Goal: Task Accomplishment & Management: Use online tool/utility

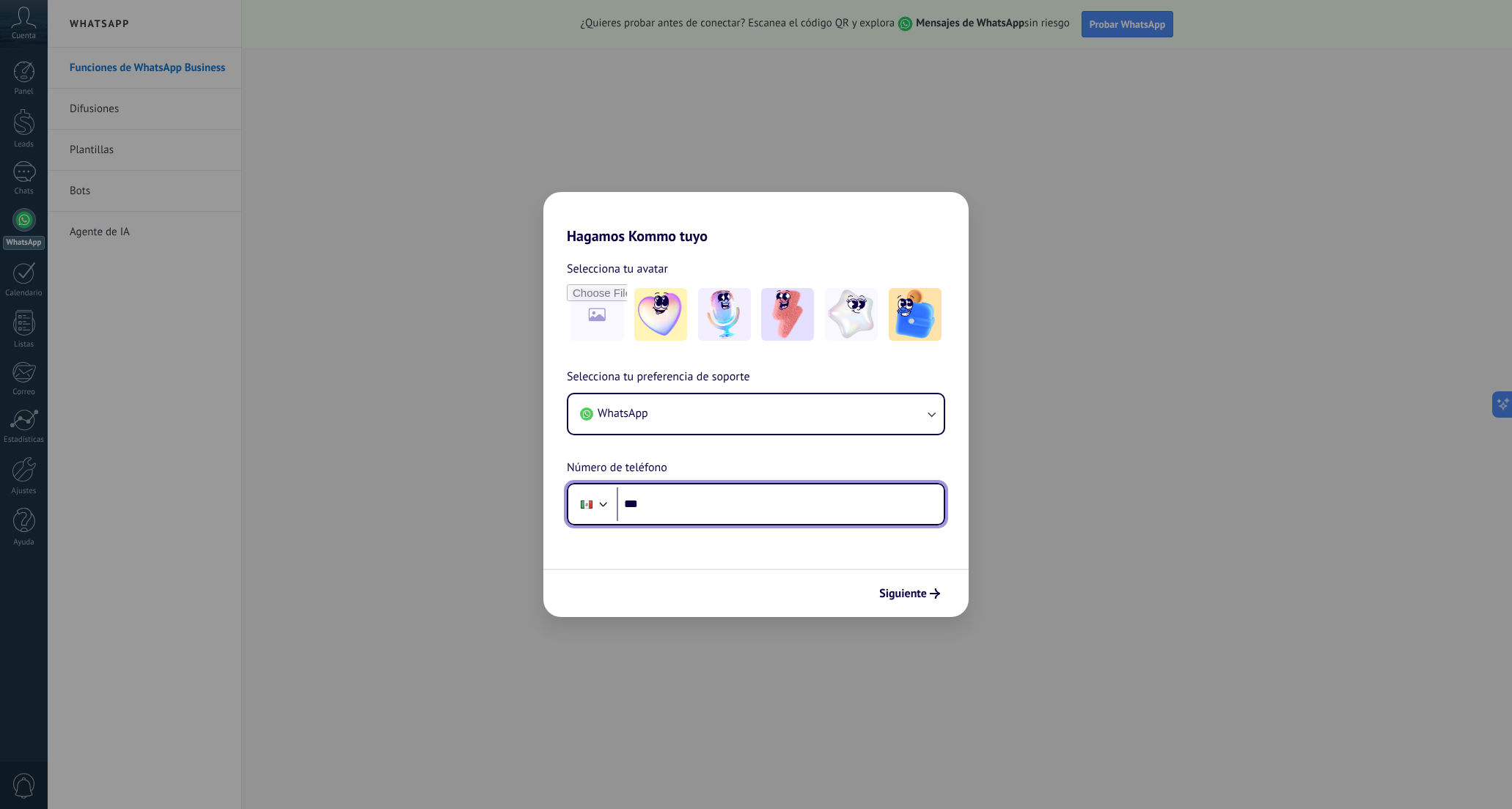
click at [723, 504] on input "***" at bounding box center [779, 504] width 327 height 33
type input "**********"
click at [916, 592] on span "Siguiente" at bounding box center [903, 594] width 48 height 10
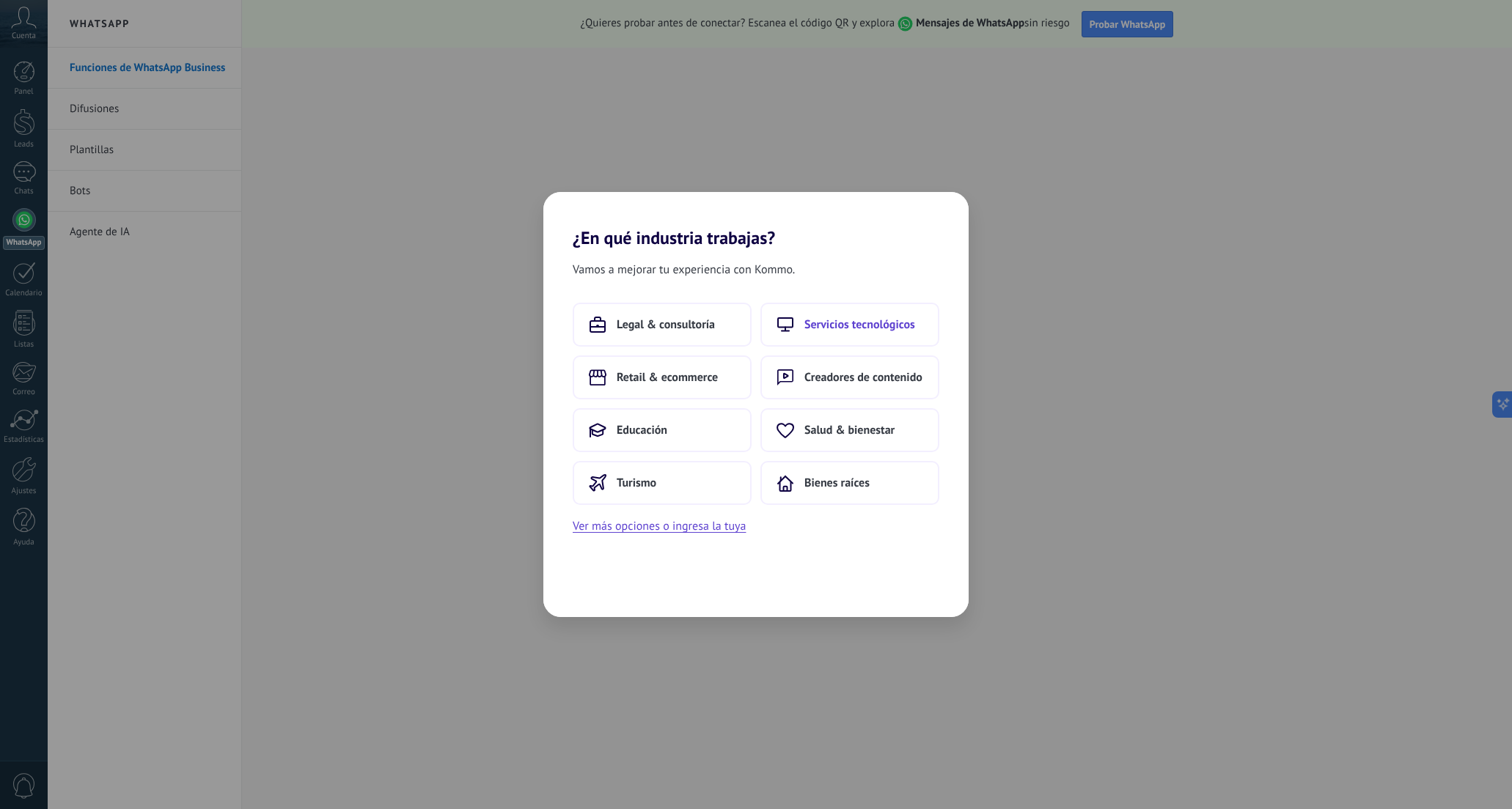
click at [807, 323] on span "Servicios tecnológicos" at bounding box center [859, 324] width 111 height 15
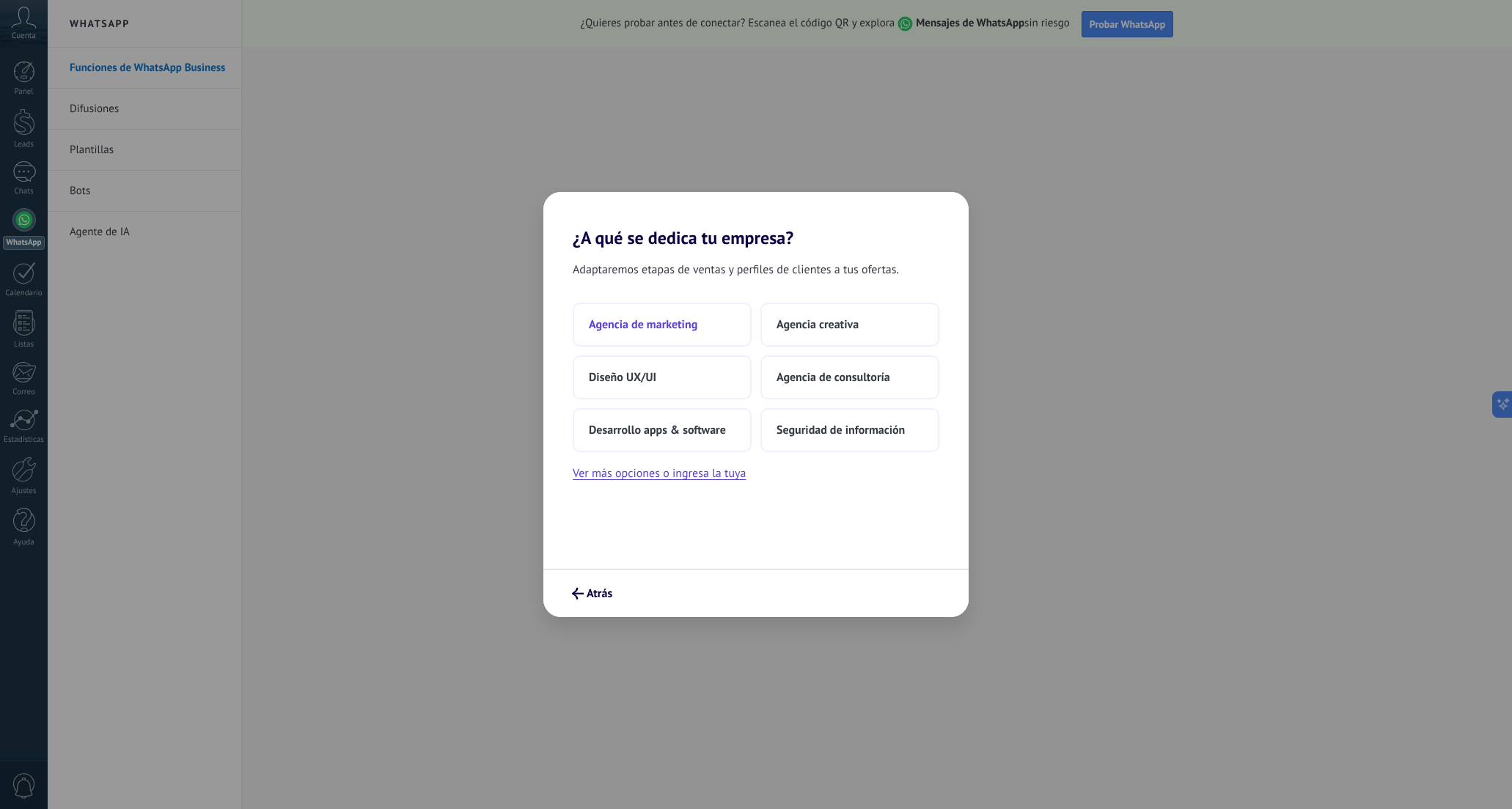
click at [700, 327] on button "Agencia de marketing" at bounding box center [662, 324] width 179 height 44
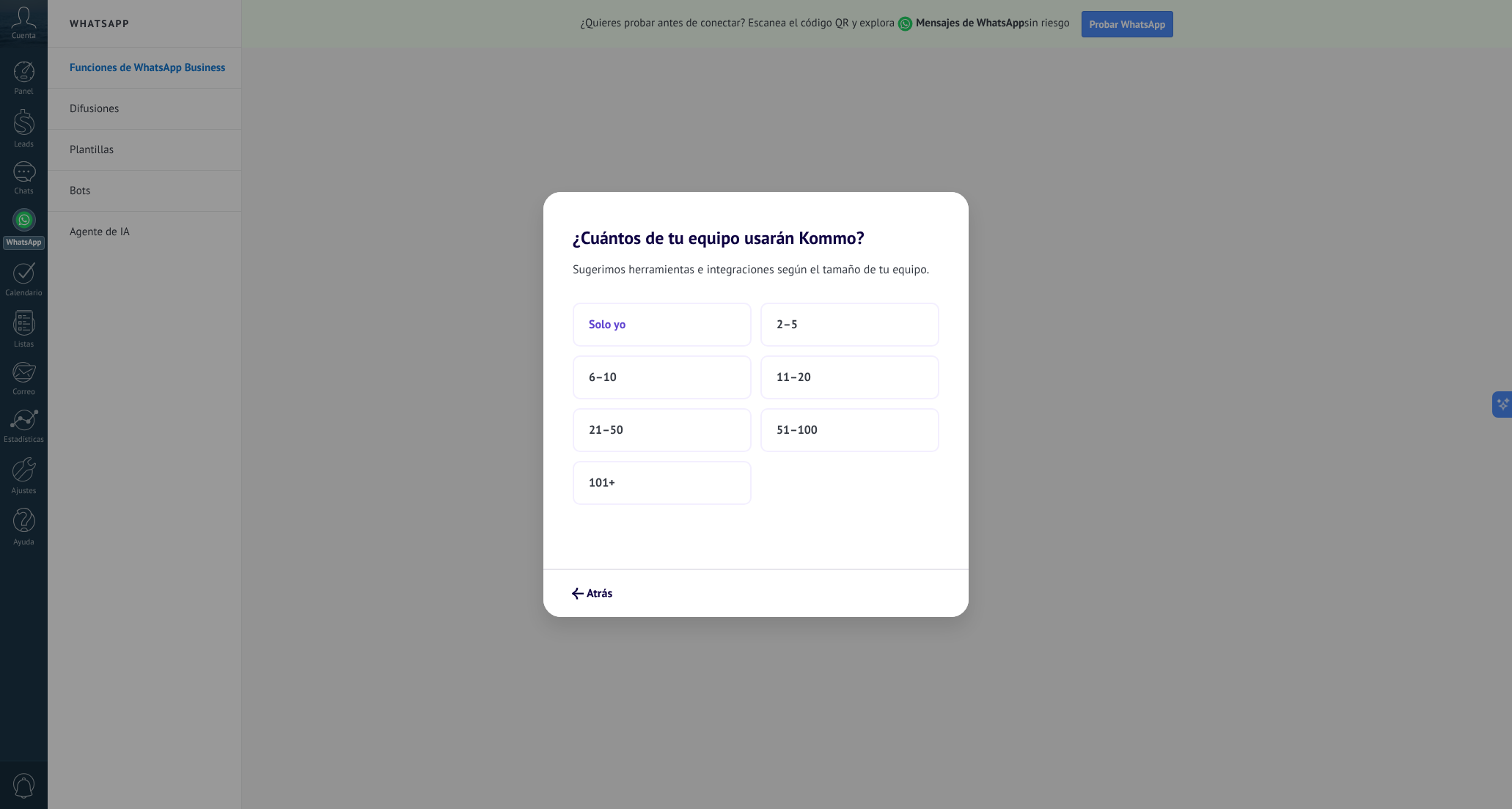
click at [708, 330] on button "Solo yo" at bounding box center [662, 324] width 179 height 44
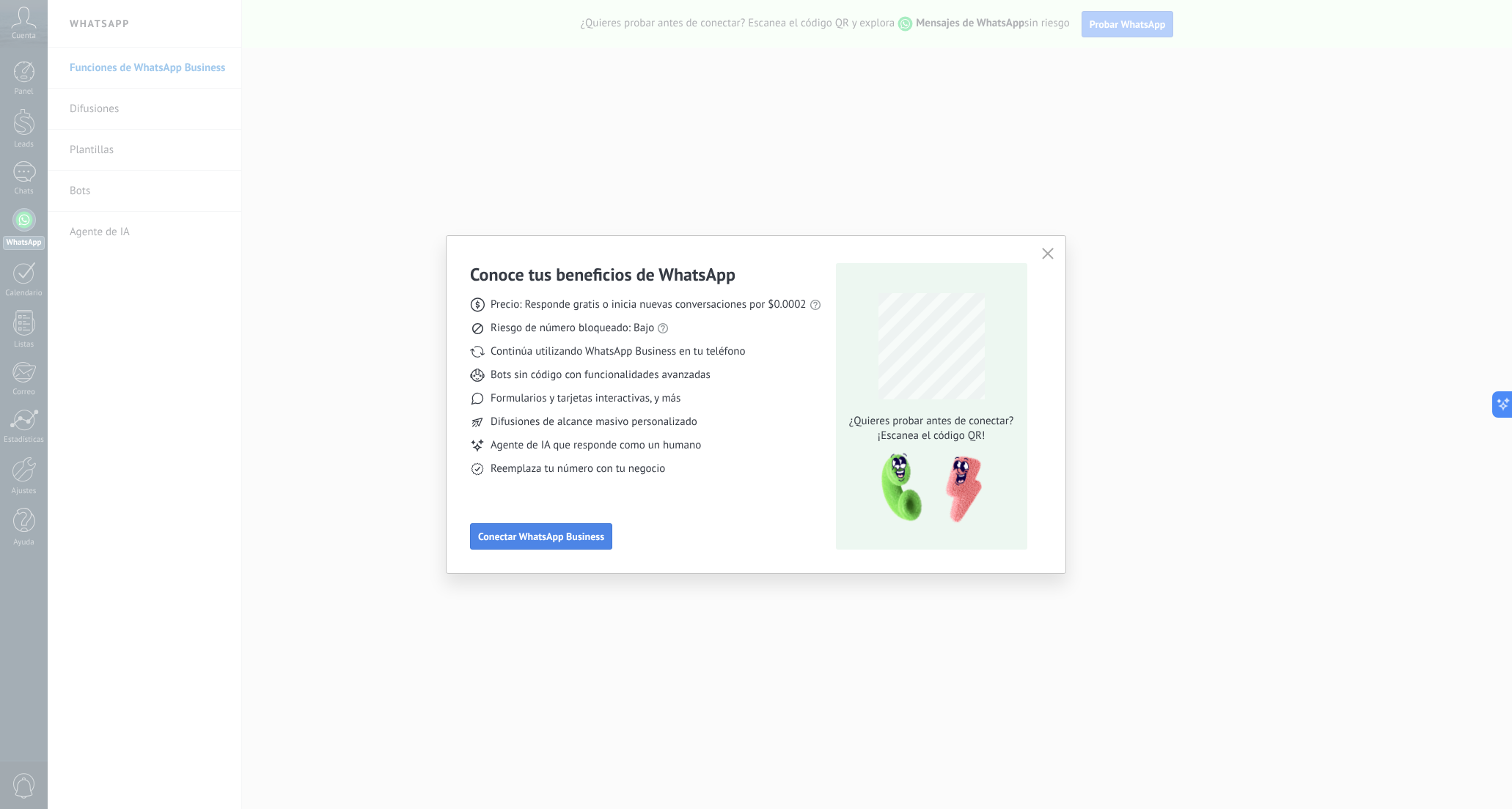
click at [572, 544] on button "Conectar WhatsApp Business" at bounding box center [540, 536] width 142 height 26
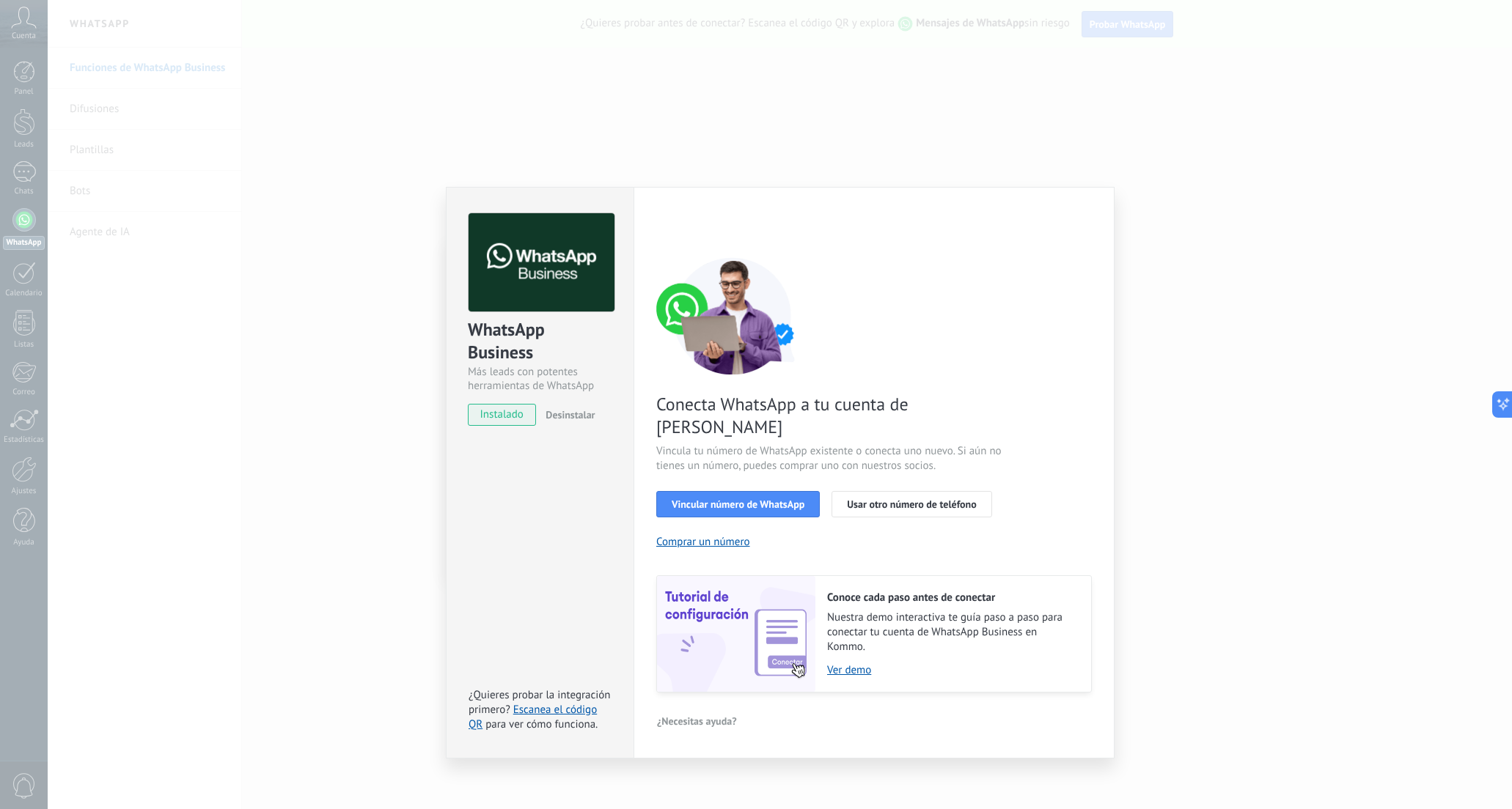
click at [505, 412] on span "instalado" at bounding box center [502, 415] width 67 height 22
click at [703, 499] on span "Vincular número de WhatsApp" at bounding box center [738, 505] width 133 height 10
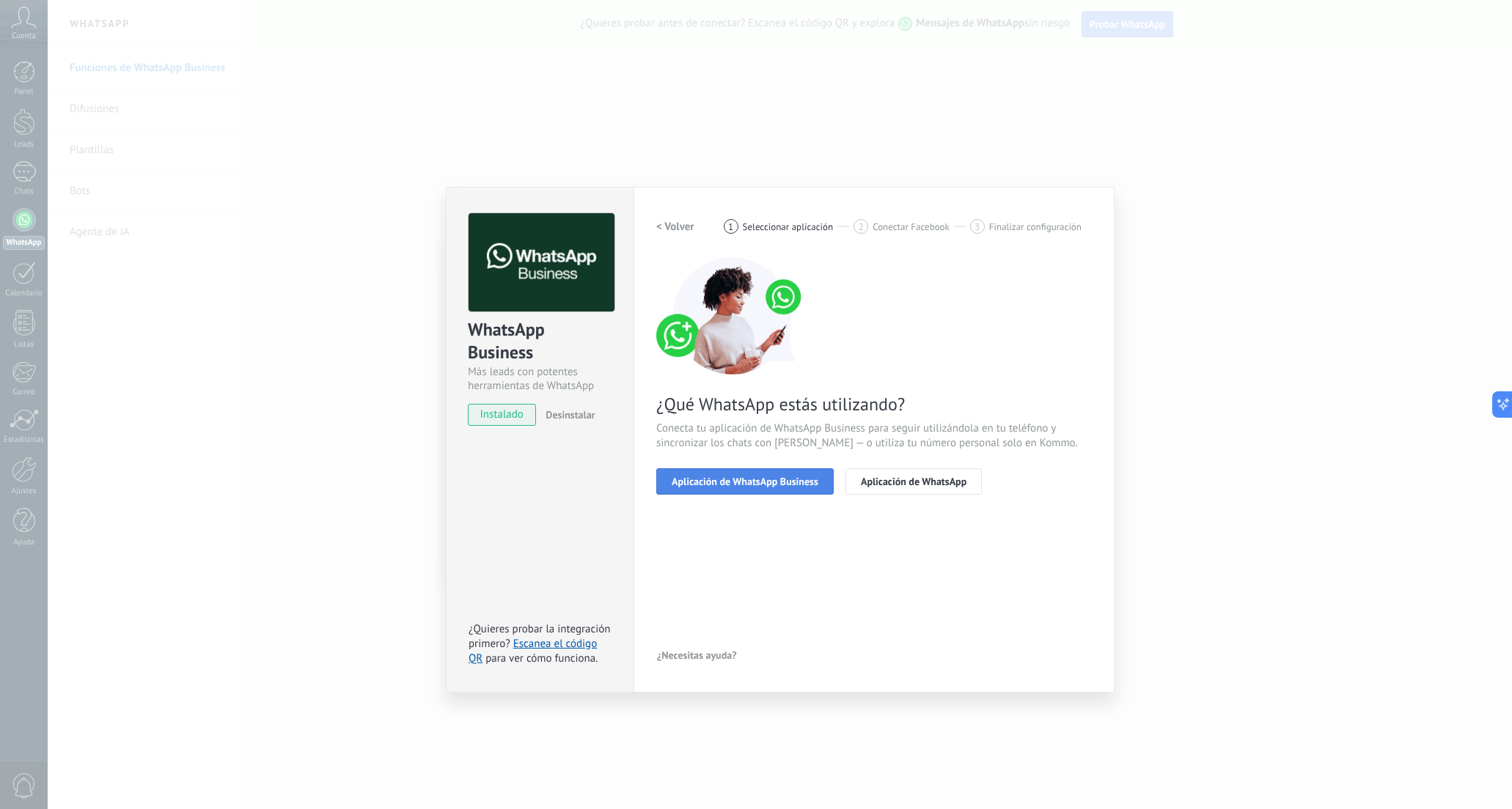
click at [739, 479] on span "Aplicación de WhatsApp Business" at bounding box center [744, 482] width 147 height 10
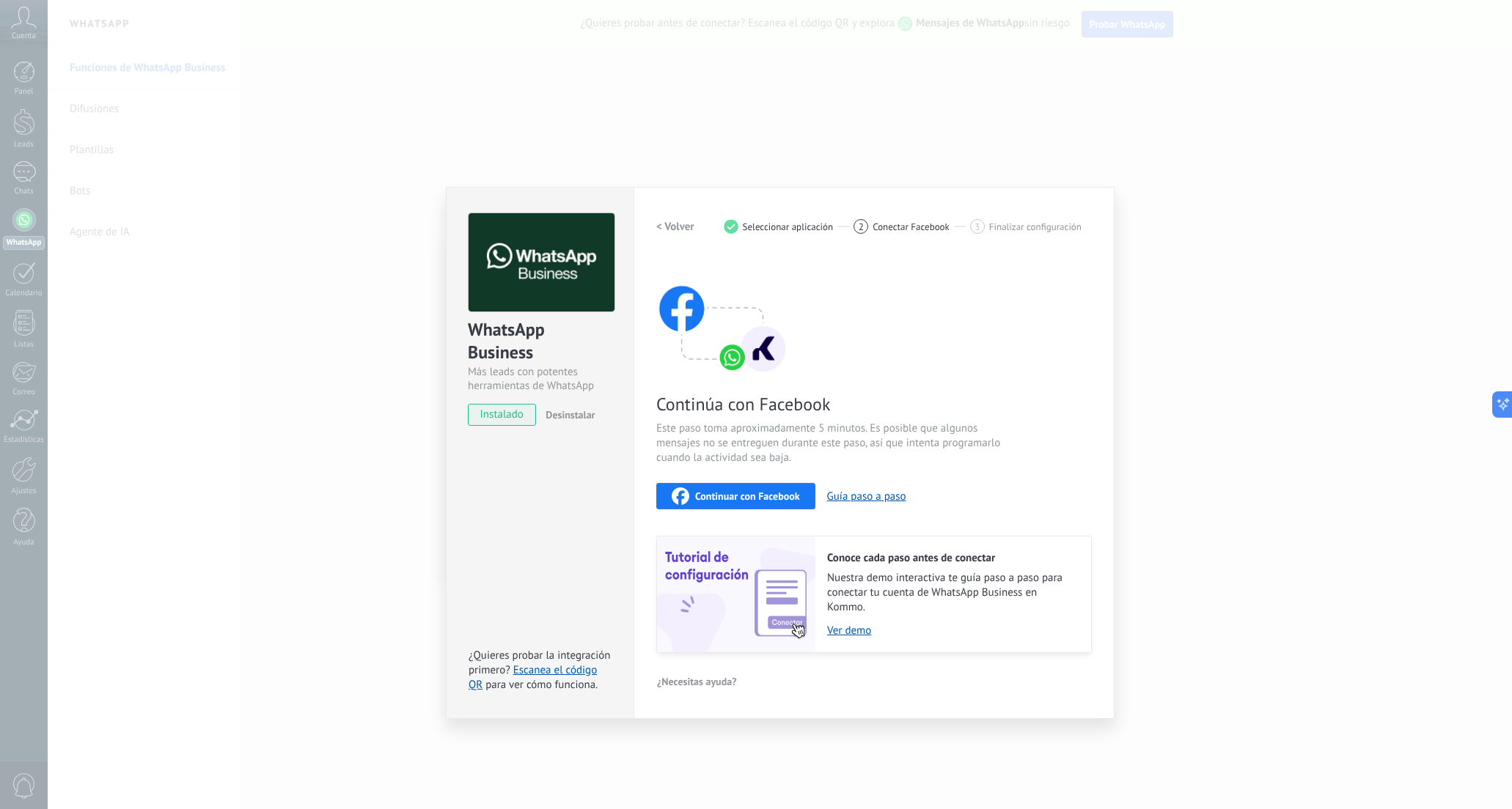
click at [744, 499] on span "Continuar con Facebook" at bounding box center [747, 496] width 105 height 10
